Goal: Check status: Check status

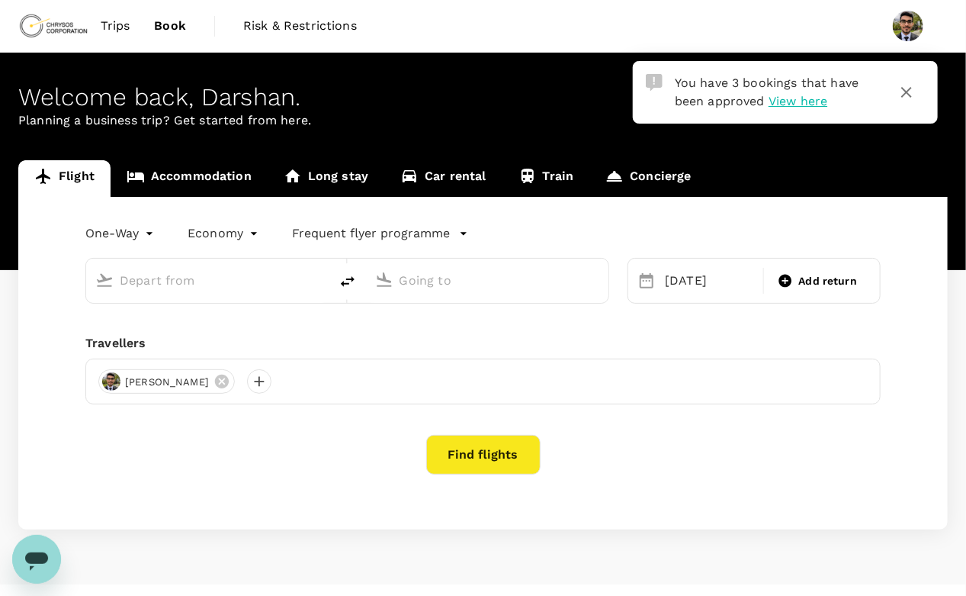
type input "[PERSON_NAME] [PERSON_NAME] Intl (CLT)"
type input "Prince [PERSON_NAME] (YXS)"
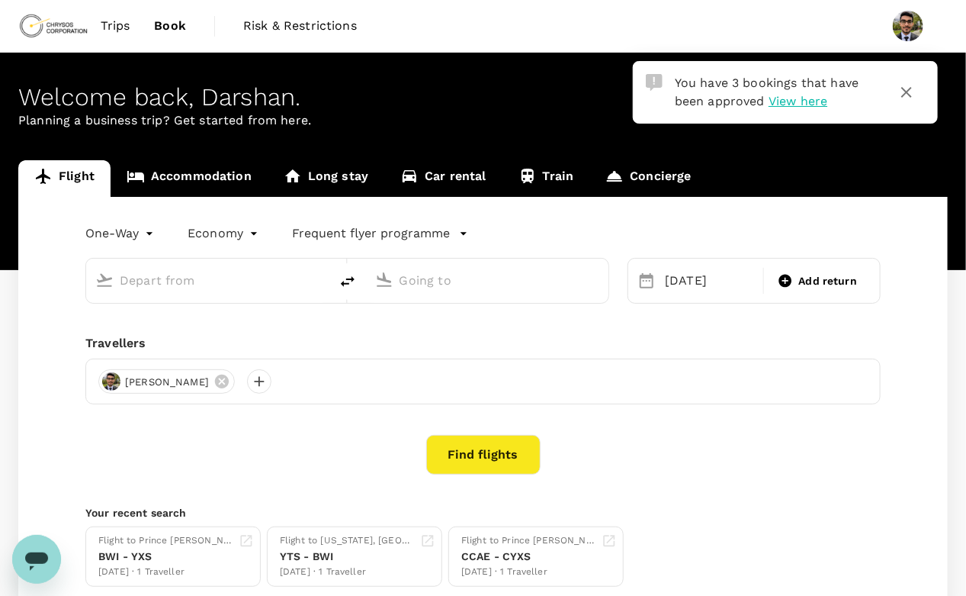
click at [120, 29] on span "Trips" at bounding box center [116, 26] width 30 height 18
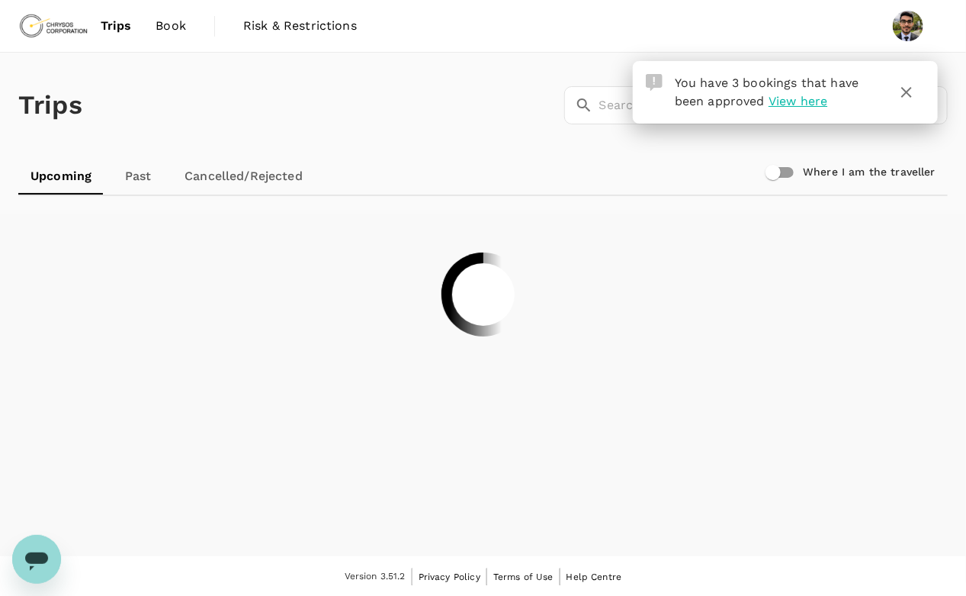
click at [806, 105] on span "View here" at bounding box center [798, 101] width 59 height 14
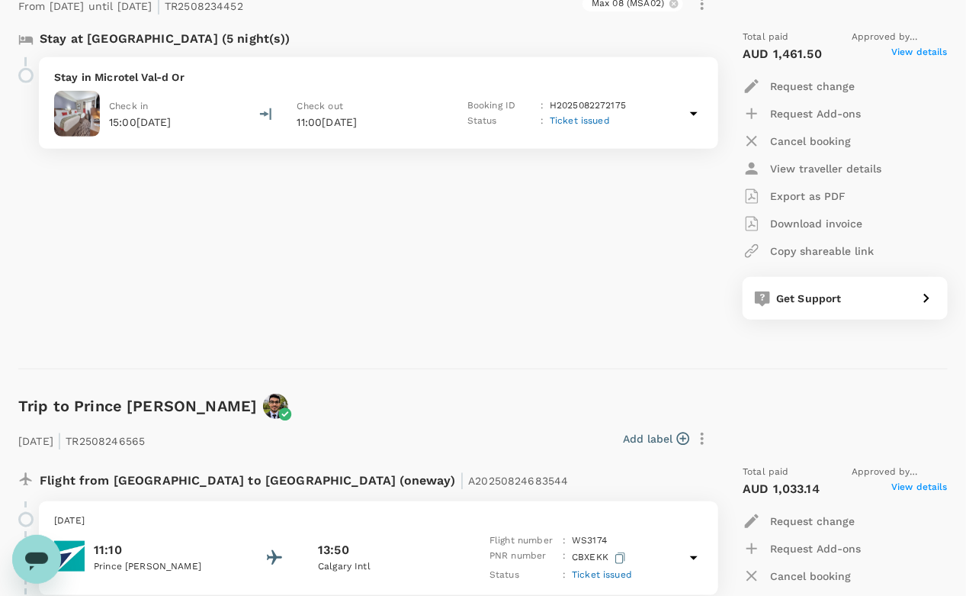
scroll to position [164, 0]
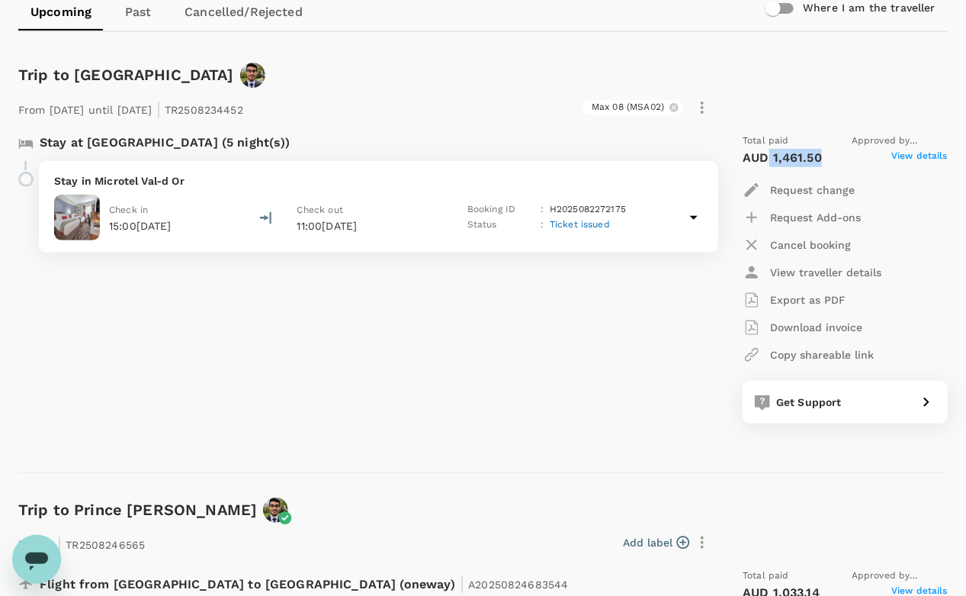
drag, startPoint x: 818, startPoint y: 153, endPoint x: 767, endPoint y: 154, distance: 51.1
click at [767, 154] on p "AUD 1,461.50" at bounding box center [782, 158] width 79 height 18
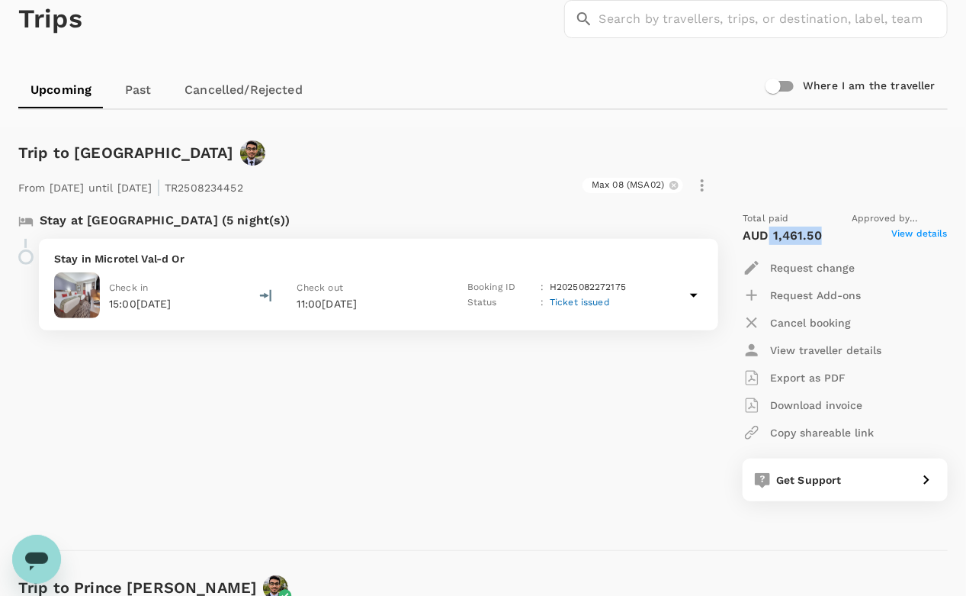
scroll to position [87, 0]
click at [930, 234] on span "View details" at bounding box center [920, 235] width 56 height 18
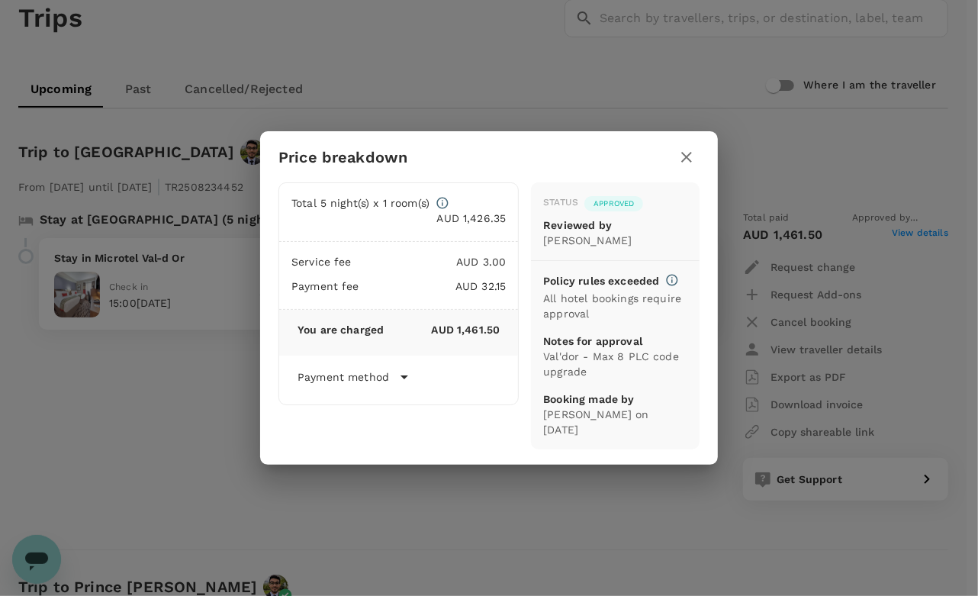
click at [345, 383] on p "Payment method" at bounding box center [343, 376] width 92 height 15
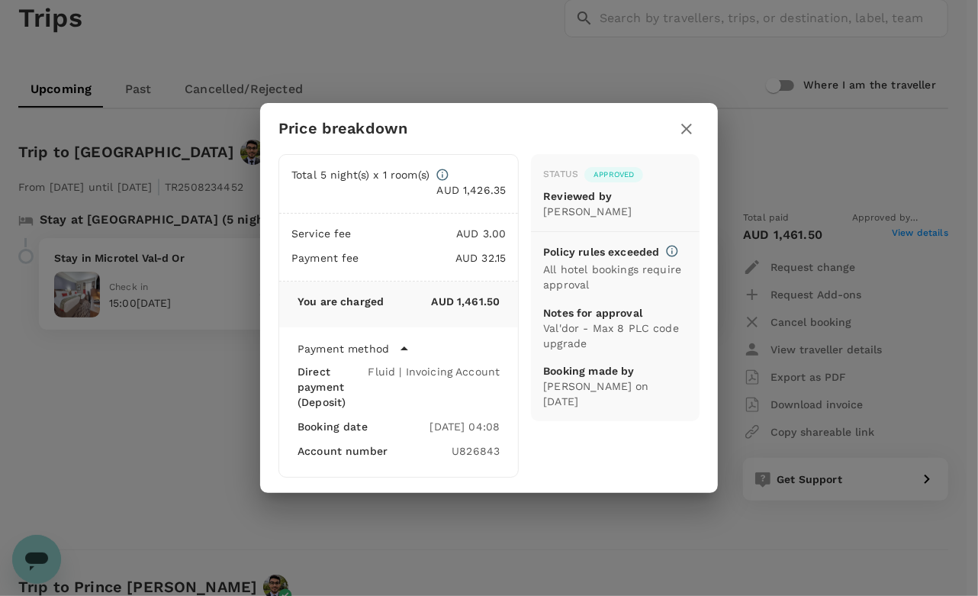
click at [690, 133] on icon "button" at bounding box center [686, 129] width 11 height 11
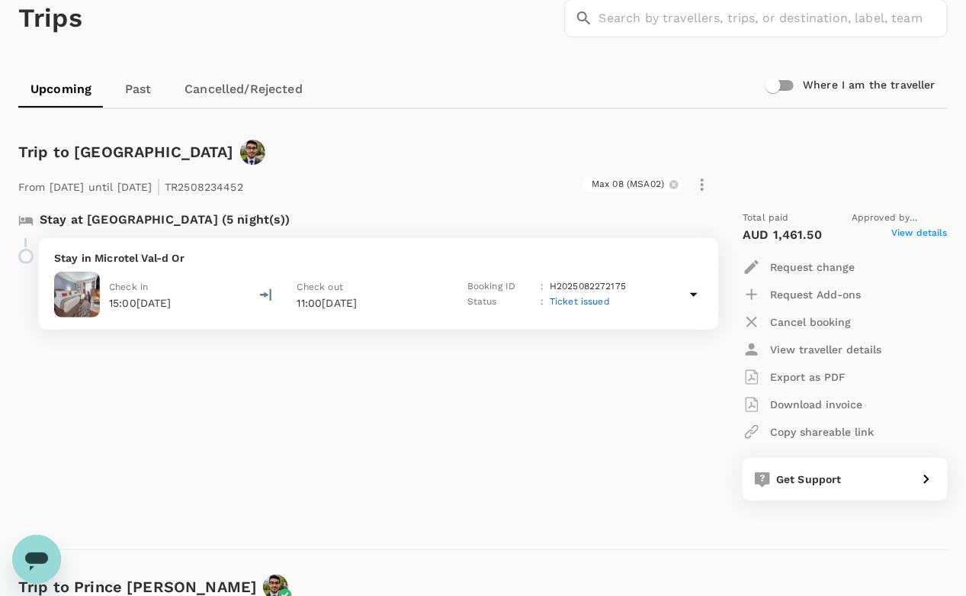
scroll to position [0, 0]
